Goal: Transaction & Acquisition: Purchase product/service

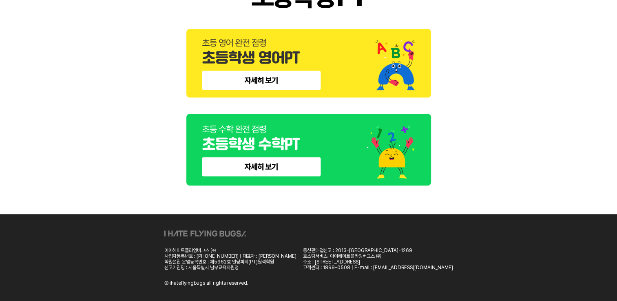
scroll to position [448, 0]
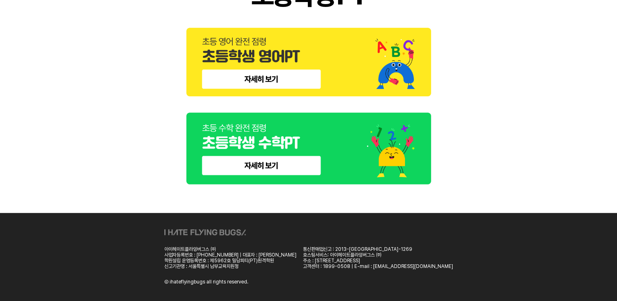
click at [269, 164] on img at bounding box center [308, 149] width 245 height 72
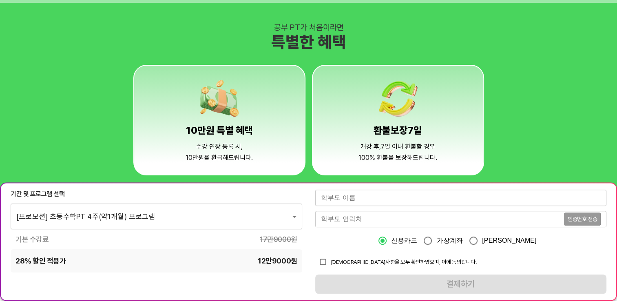
scroll to position [612, 0]
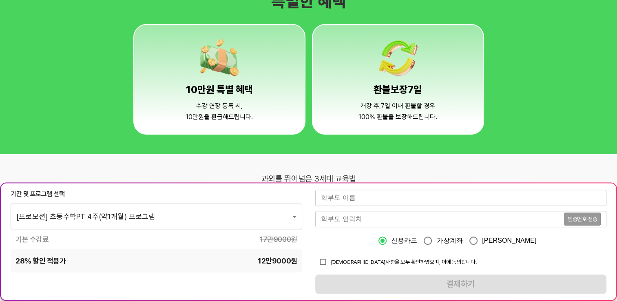
click at [198, 210] on body "과외를 뛰어넘은 PT 자주 묻는 질문 Q 개강일은 어떻게 되나요? A 진단고사 실시 후 영업일 기준 2~3일동안 결과 분석 및 맞춤 커리큘럼이…" at bounding box center [308, 166] width 617 height 1557
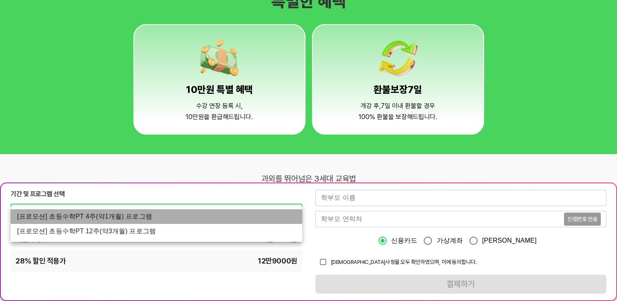
click at [119, 218] on li "[프로모션] 초등수학PT 4주(약1개월) 프로그램" at bounding box center [156, 216] width 291 height 15
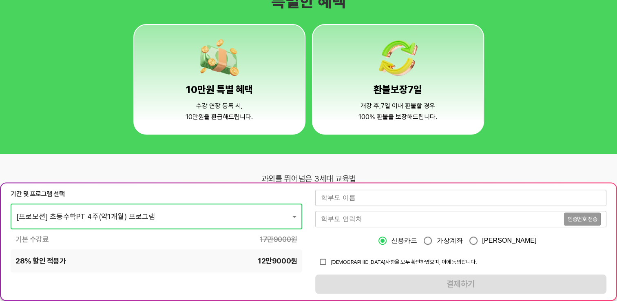
click at [372, 197] on input "text" at bounding box center [460, 198] width 291 height 16
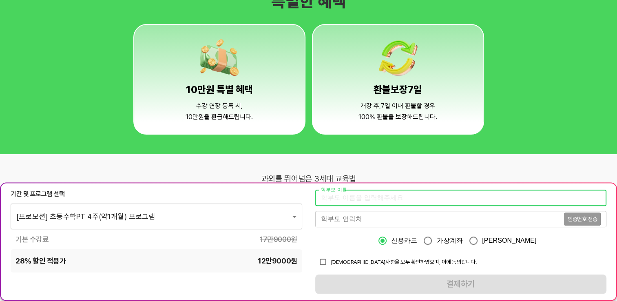
type input "강은주"
click at [366, 220] on input "tel" at bounding box center [439, 219] width 249 height 16
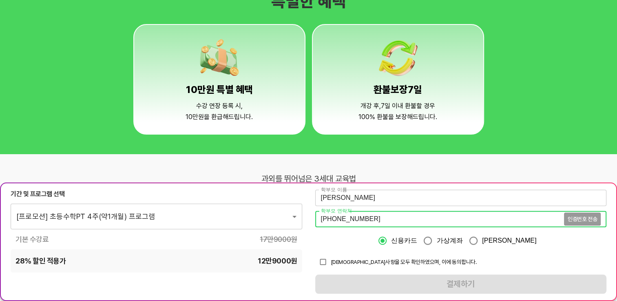
click at [586, 220] on div "010-6861-0613 인증번호 전송 학부모 연락처" at bounding box center [460, 219] width 291 height 16
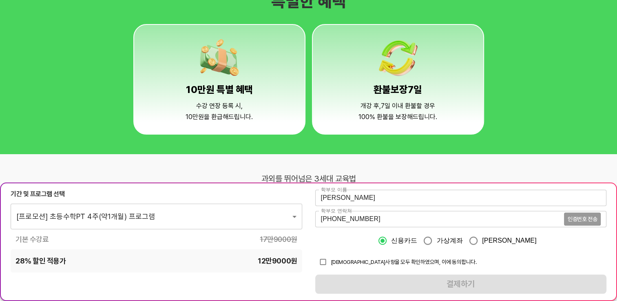
click at [585, 219] on div "010-6861-0613 인증번호 전송 학부모 연락처" at bounding box center [460, 219] width 291 height 16
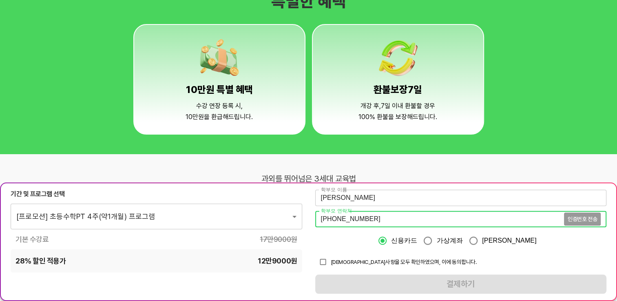
click at [581, 220] on div "010-6861-0613 인증번호 전송 학부모 연락처" at bounding box center [460, 219] width 291 height 16
click at [568, 219] on div "010-6861-0613 인증번호 전송 학부모 연락처" at bounding box center [460, 219] width 291 height 16
click at [574, 219] on div "010-6861-0613 인증번호 전송 학부모 연락처" at bounding box center [460, 219] width 291 height 16
drag, startPoint x: 370, startPoint y: 219, endPoint x: 247, endPoint y: 217, distance: 122.3
click at [248, 218] on div "기간 및 프로그램 선택 [프로모션] 초등수학PT 4주(약1개월) 프로그램 1562 ​ 기본 수강료 17만9000 원 28 % 할인 적용가 12…" at bounding box center [308, 241] width 617 height 119
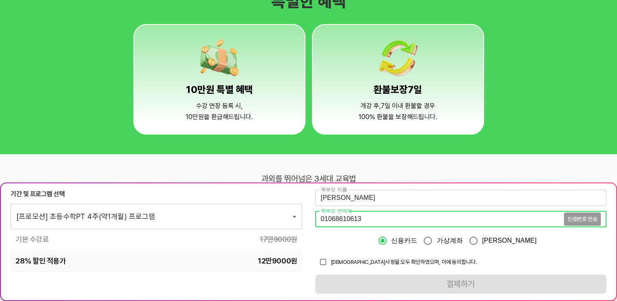
type input "01068610613"
click at [579, 218] on span "인증번호 전송" at bounding box center [581, 219] width 29 height 6
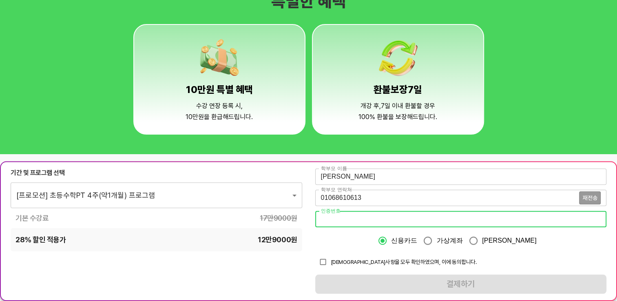
click at [384, 220] on input "number" at bounding box center [460, 219] width 291 height 16
type input "7775"
click at [323, 261] on input "checkbox" at bounding box center [322, 261] width 15 height 15
checkbox input "true"
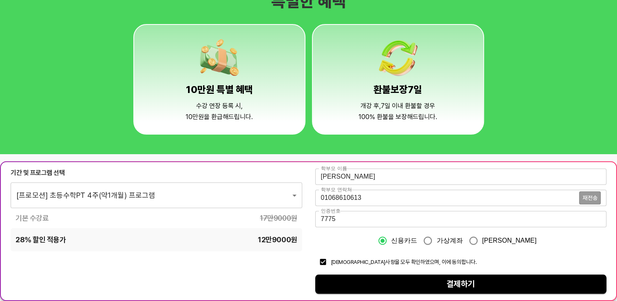
click at [423, 284] on span "결제하기" at bounding box center [461, 284] width 278 height 14
